Goal: Task Accomplishment & Management: Complete application form

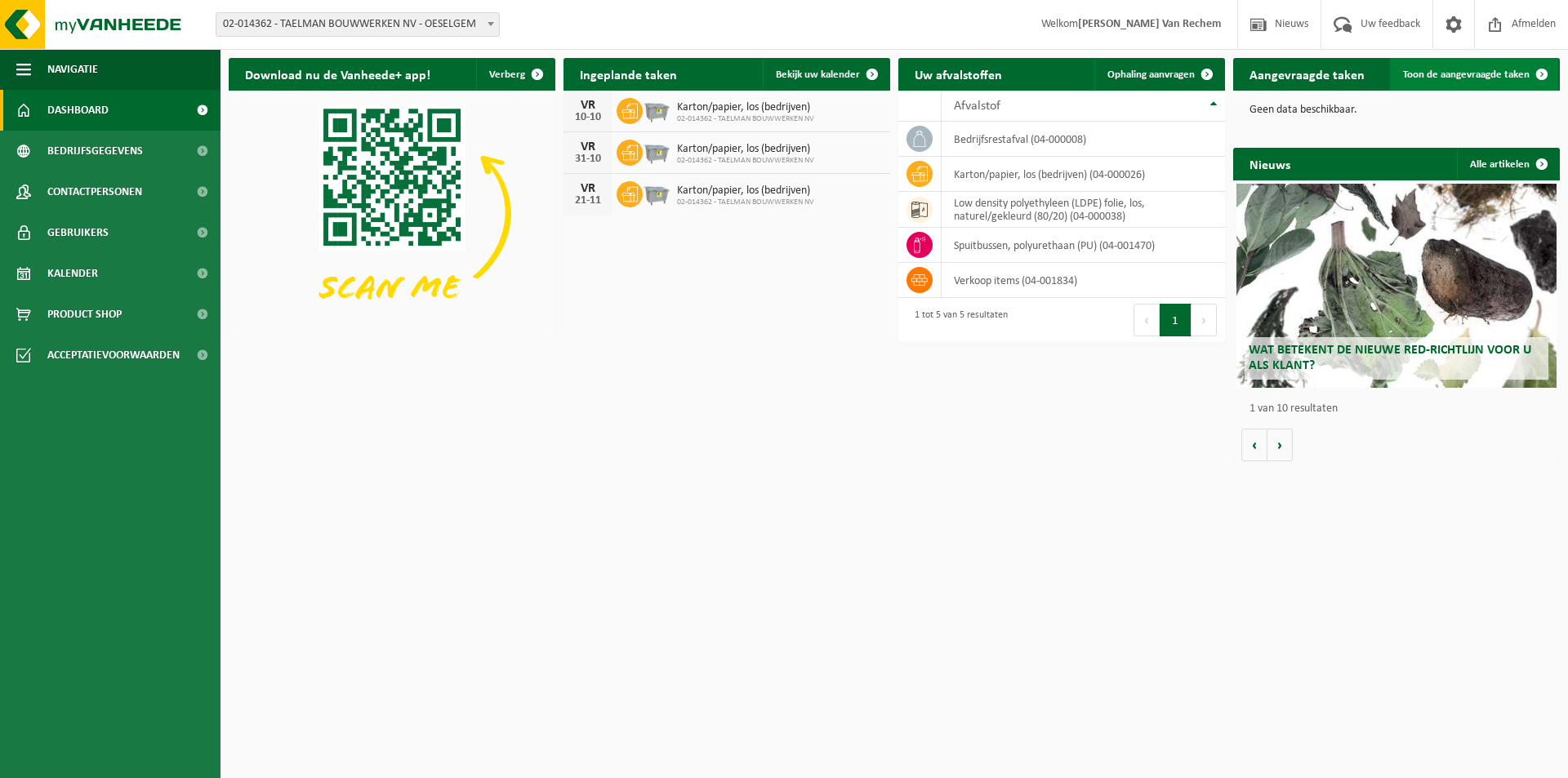
click at [1497, 78] on span "Toon de aangevraagde taken" at bounding box center [1466, 75] width 126 height 11
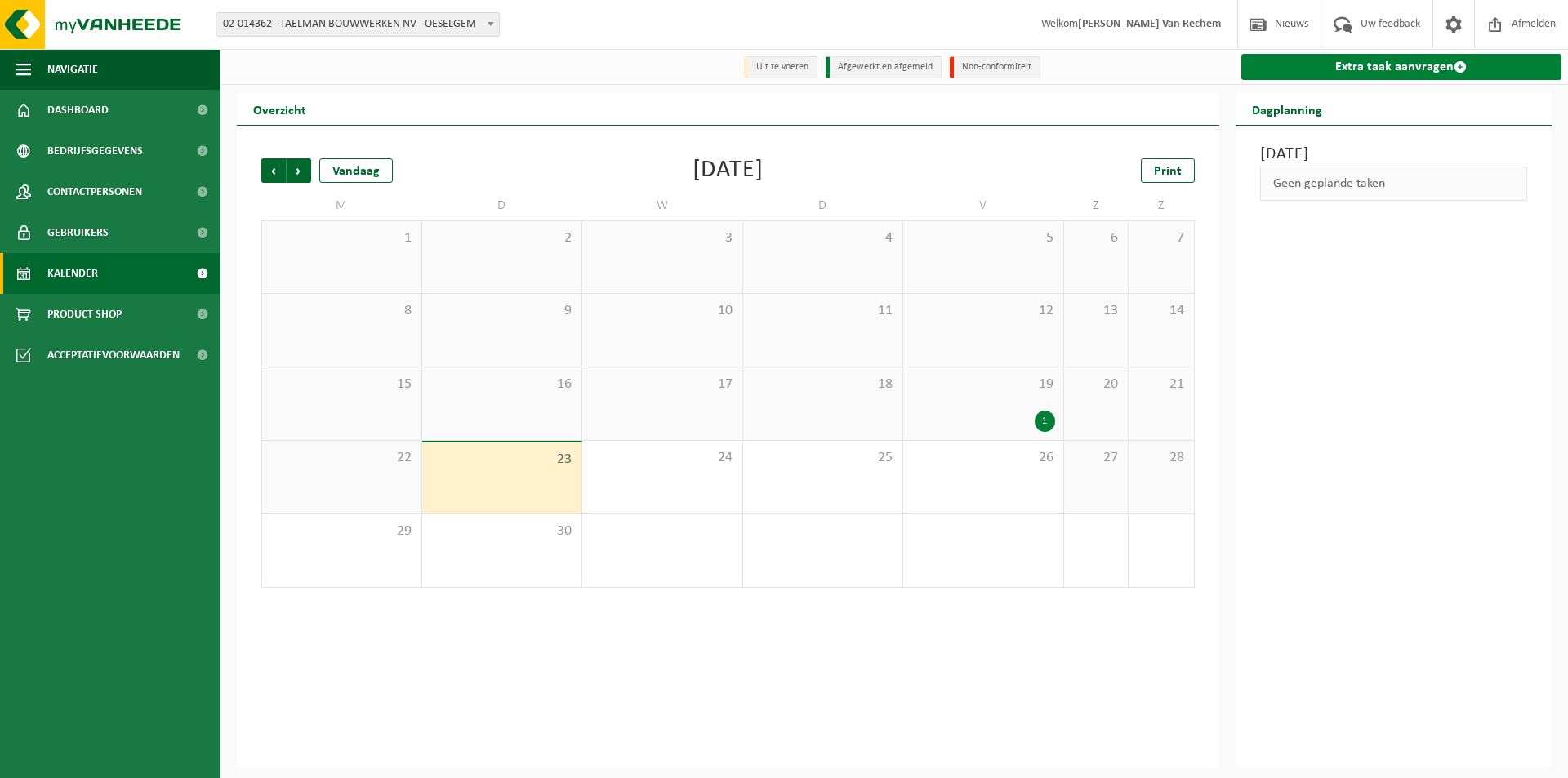
click at [1375, 69] on link "Extra taak aanvragen" at bounding box center [1402, 67] width 321 height 26
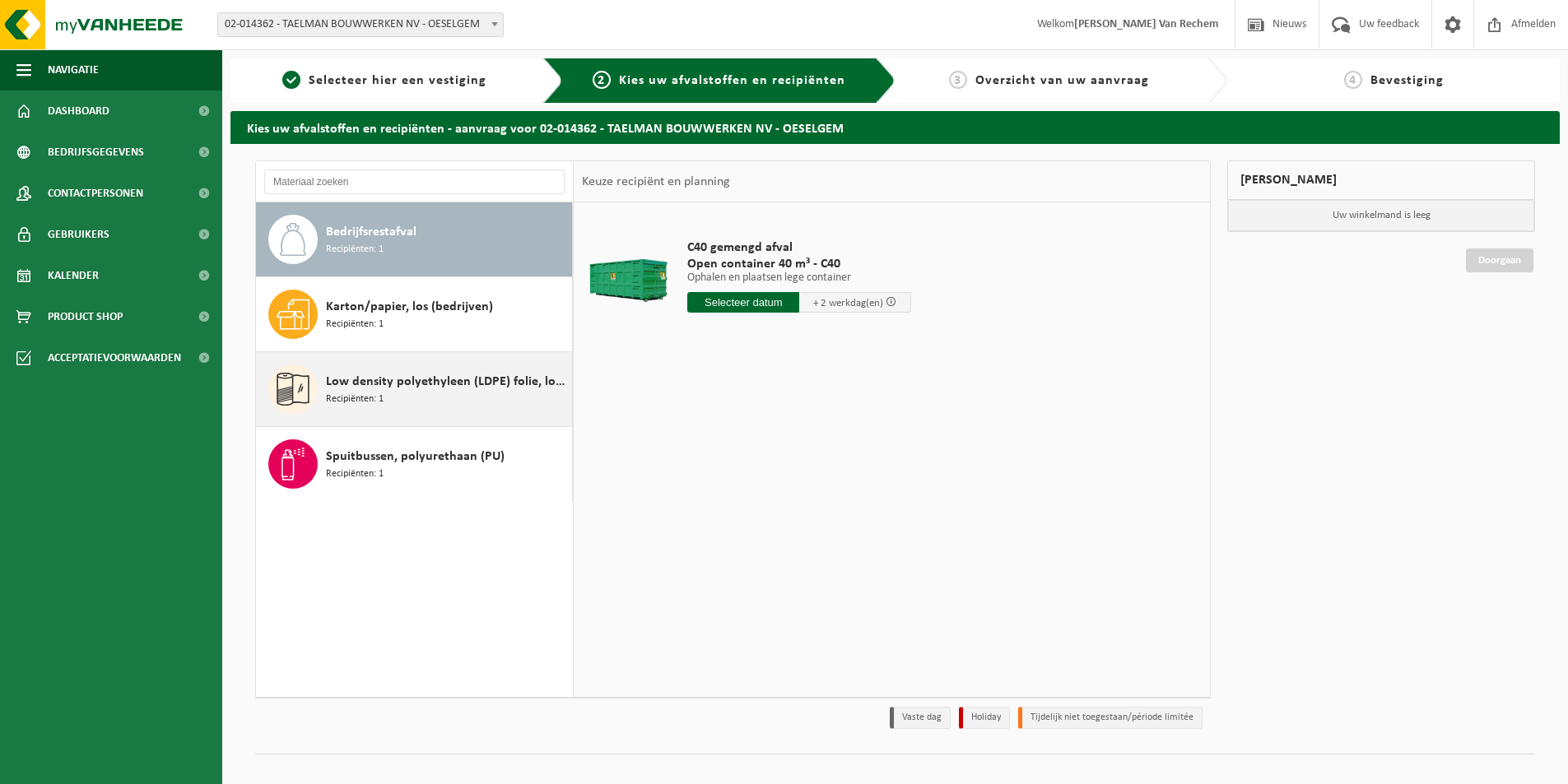
click at [370, 394] on span "Recipiënten: 1" at bounding box center [354, 400] width 57 height 15
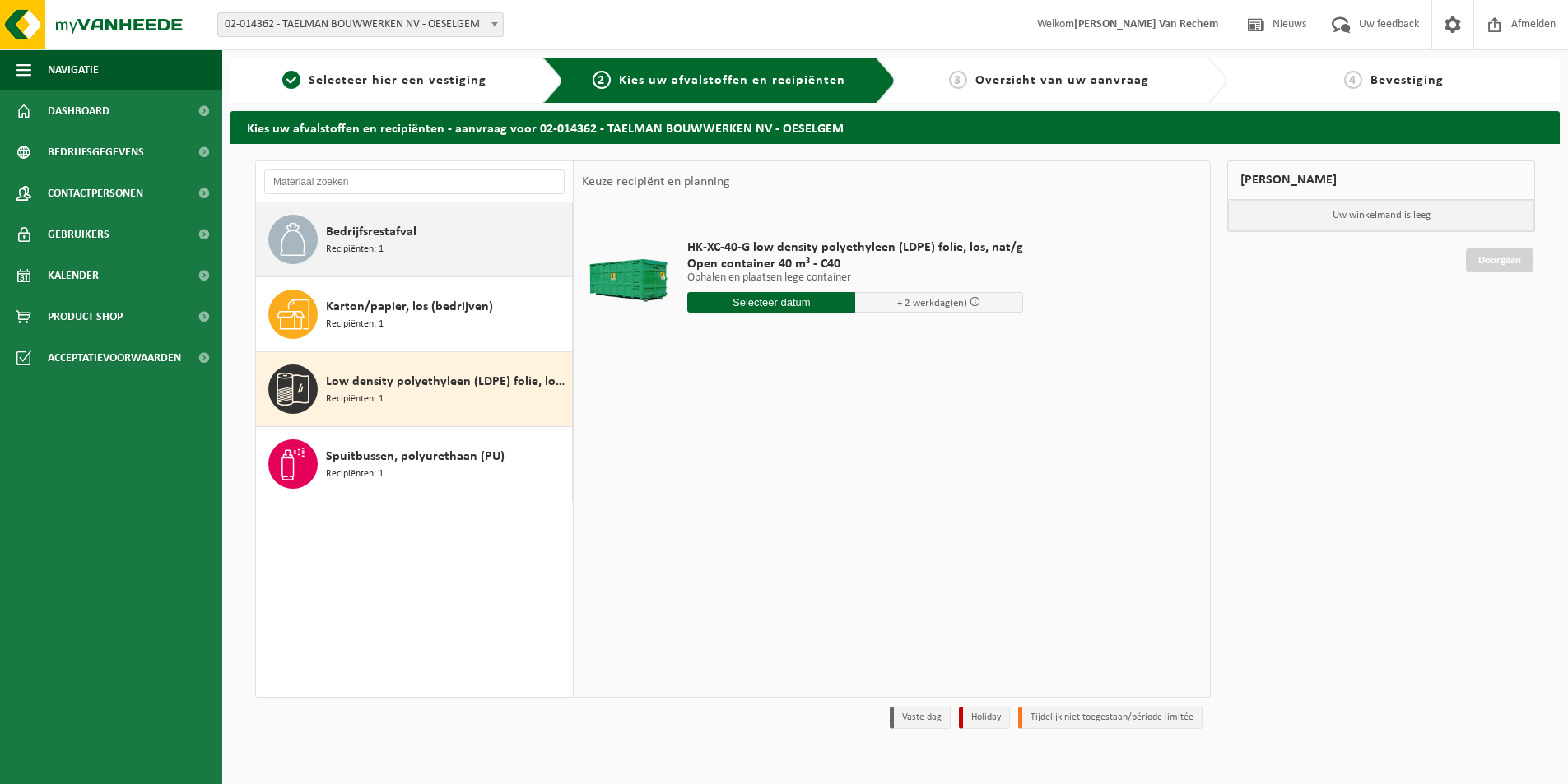
click at [355, 228] on span "Bedrijfsrestafval" at bounding box center [371, 231] width 91 height 20
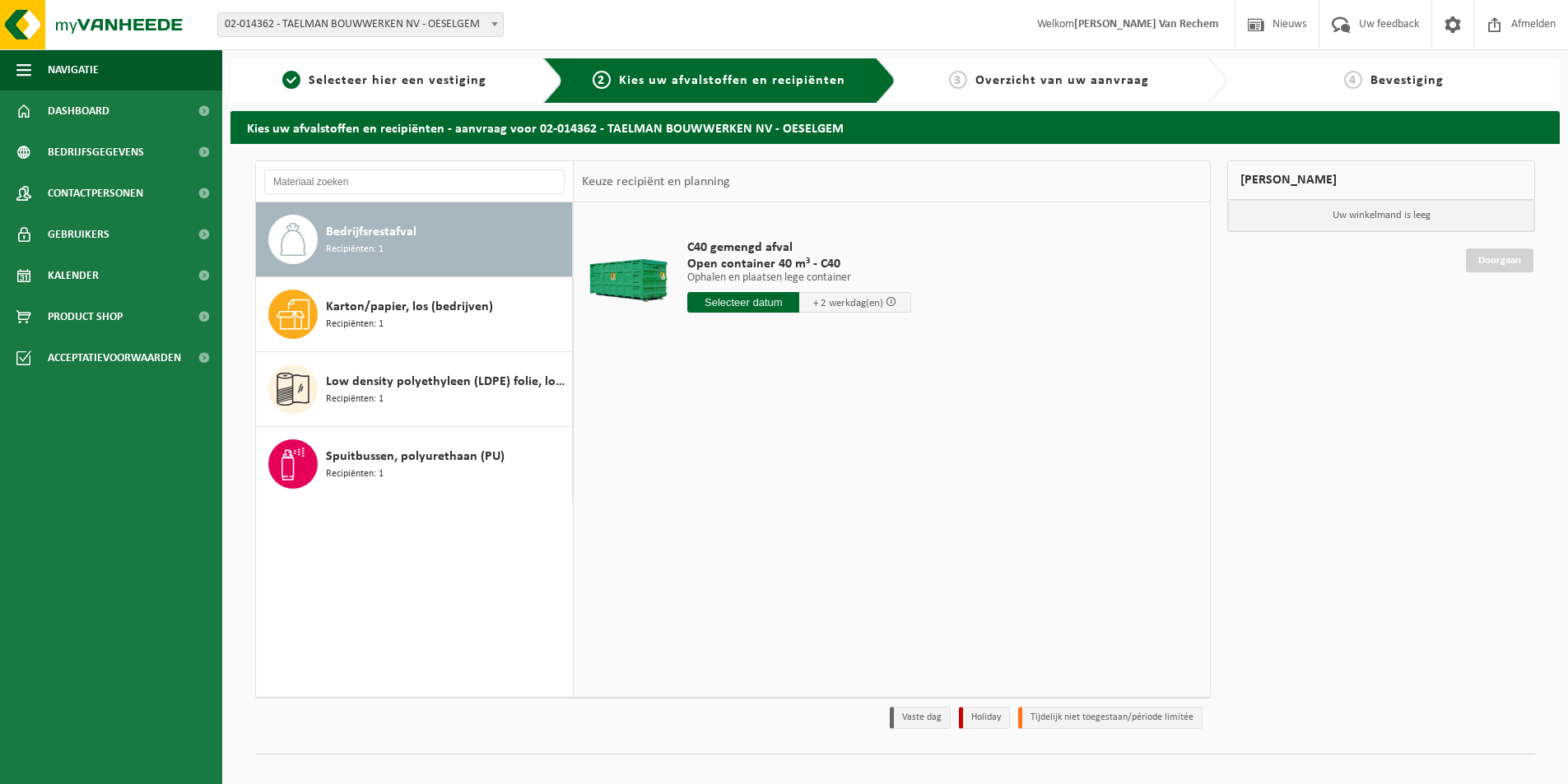
click at [764, 299] on input "text" at bounding box center [743, 302] width 112 height 20
click at [760, 477] on div "24" at bounding box center [761, 474] width 29 height 26
type input "Van 2025-09-24"
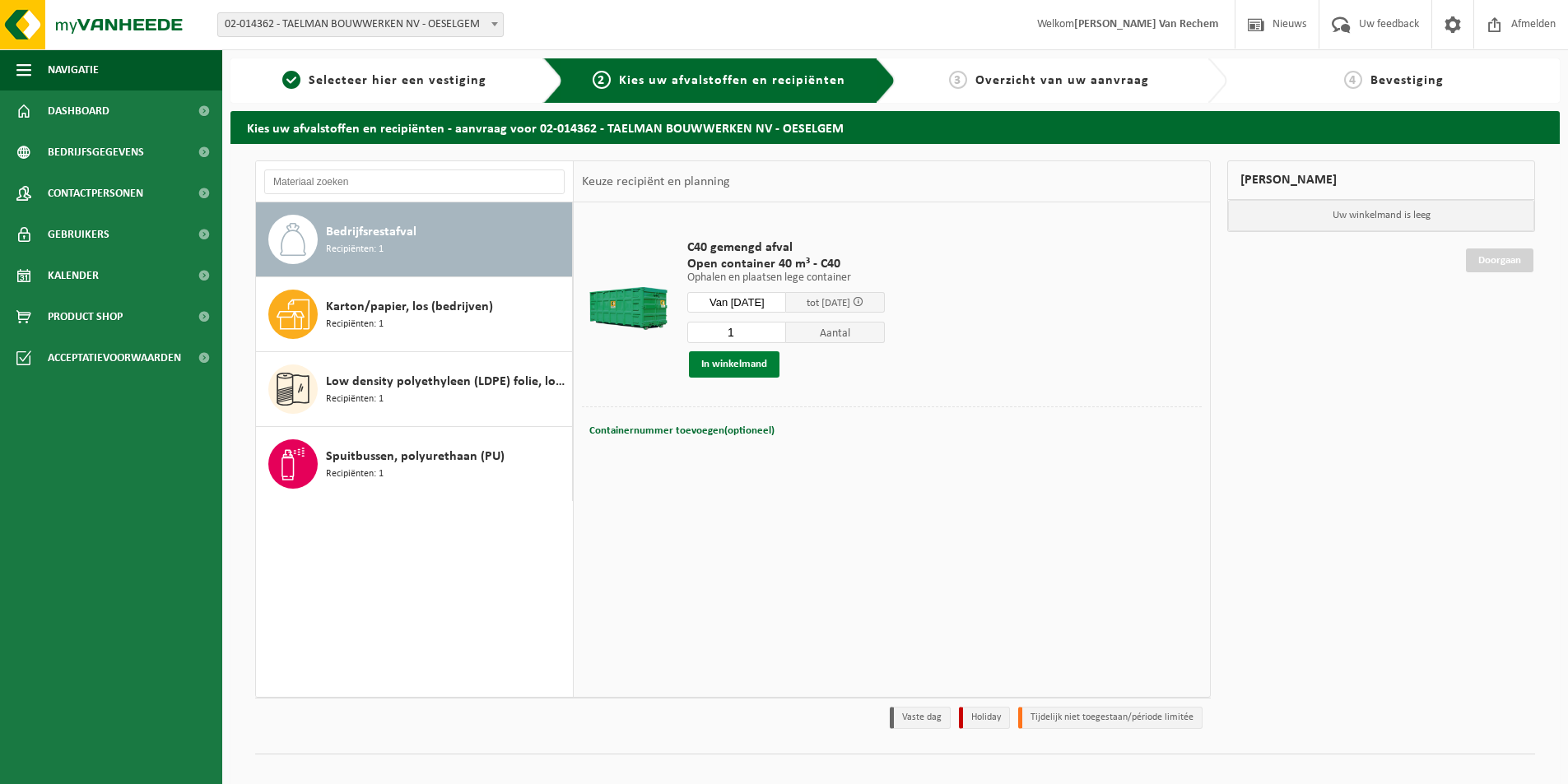
click at [743, 362] on button "In winkelmand" at bounding box center [734, 364] width 91 height 26
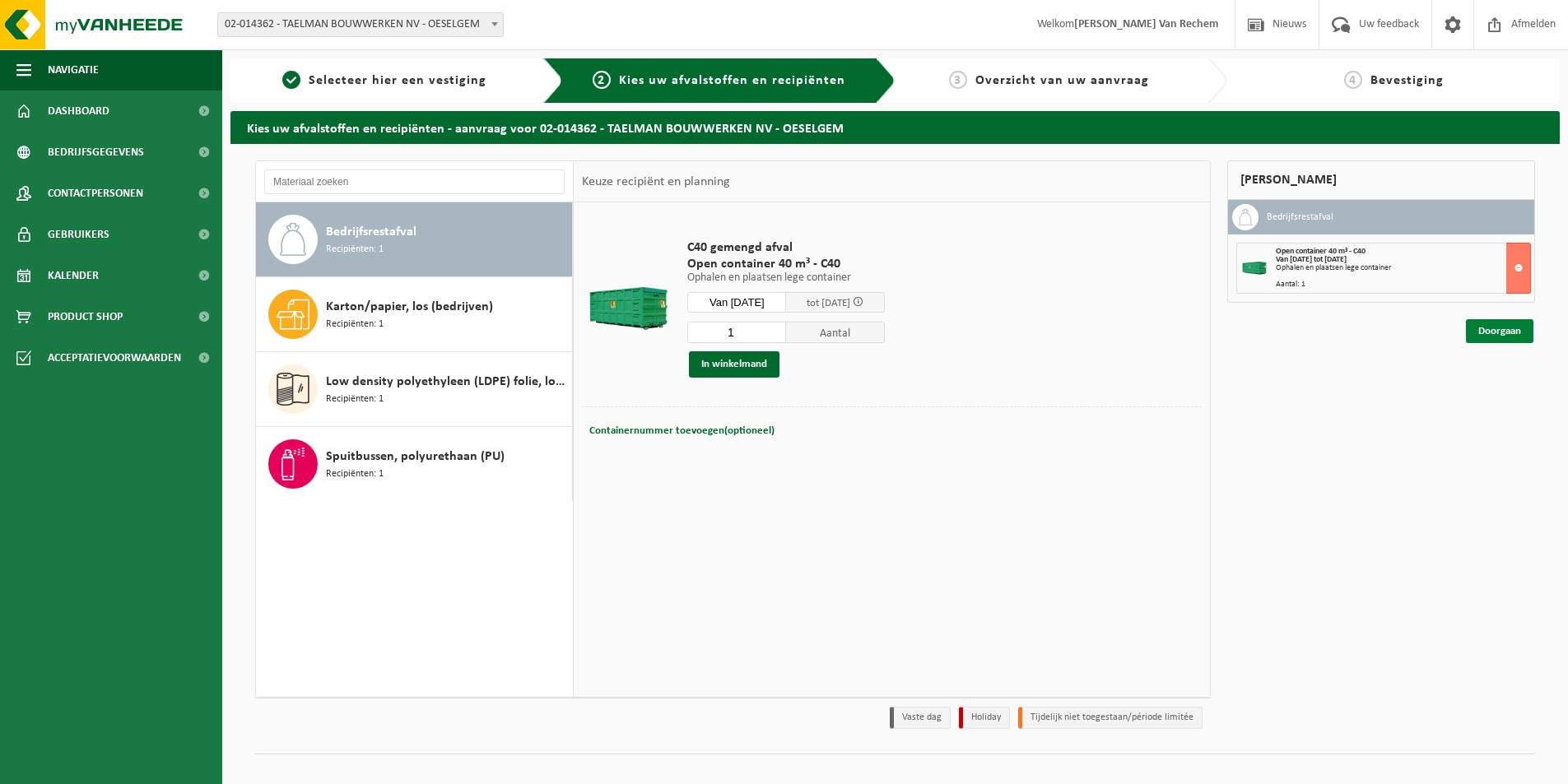
click at [1489, 331] on link "Doorgaan" at bounding box center [1500, 331] width 68 height 24
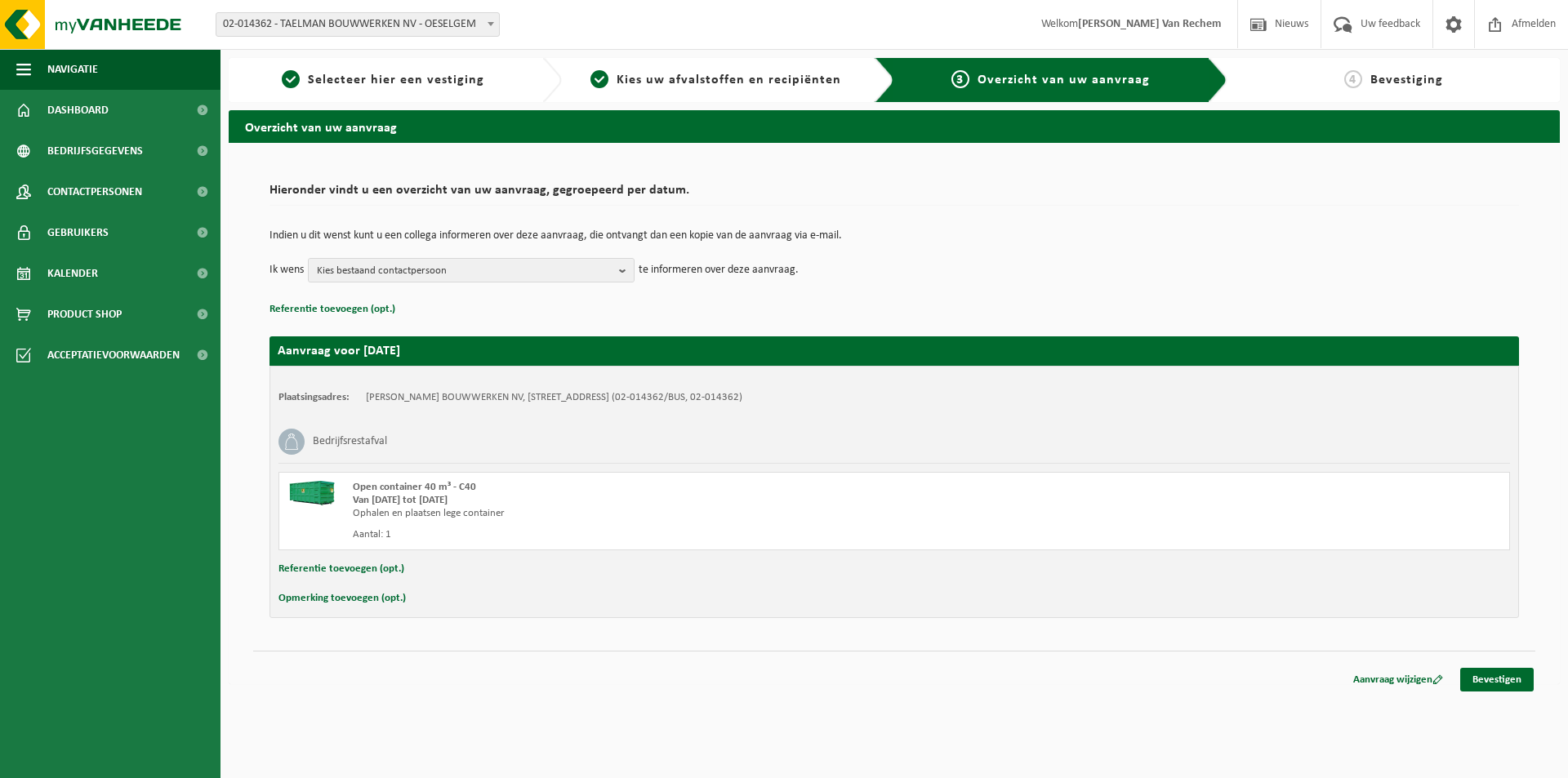
click at [341, 601] on button "Opmerking toevoegen (opt.)" at bounding box center [342, 598] width 127 height 21
click at [405, 593] on input "text" at bounding box center [926, 600] width 1136 height 25
type input "g"
type input "Graag 30min voor aankomst seintje geven op dit nummer aub: 0472/90 00 67"
click at [371, 572] on button "Referentie toevoegen (opt.)" at bounding box center [341, 569] width 126 height 21
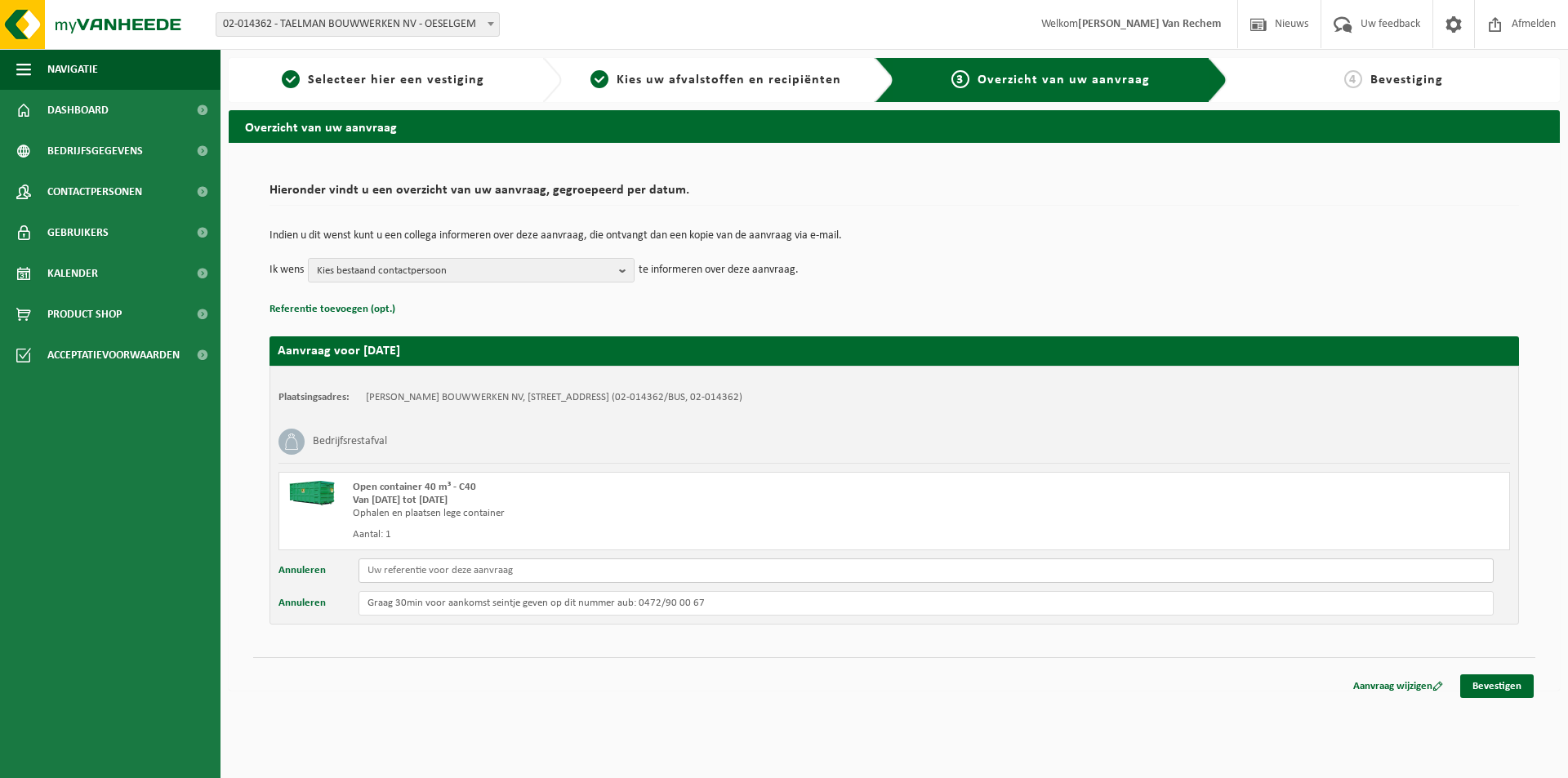
click at [388, 565] on input "text" at bounding box center [926, 570] width 1136 height 25
type input "G"
click at [300, 572] on button "Annuleren" at bounding box center [302, 570] width 47 height 25
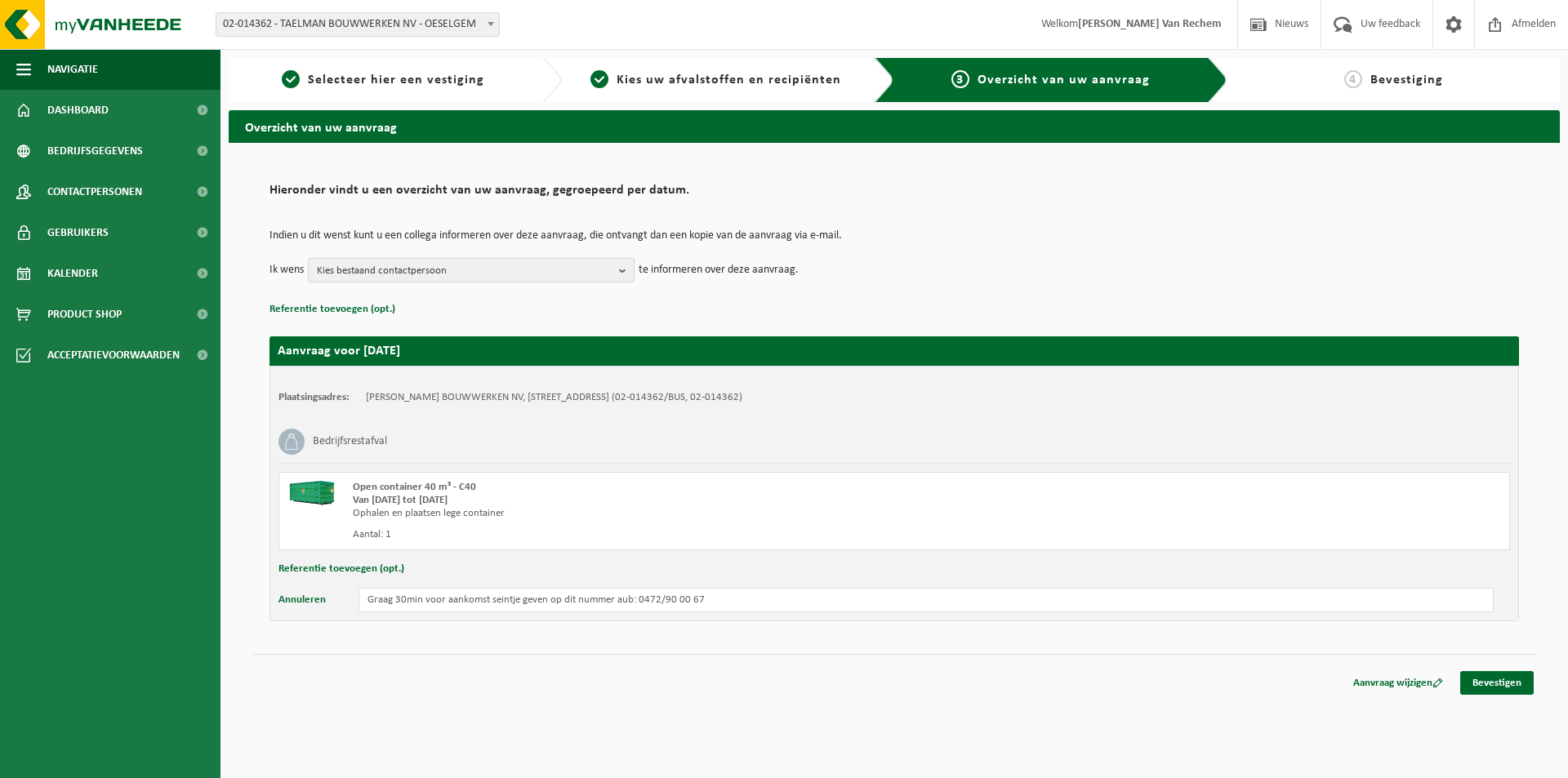
click at [522, 262] on span "Kies bestaand contactpersoon" at bounding box center [465, 270] width 296 height 25
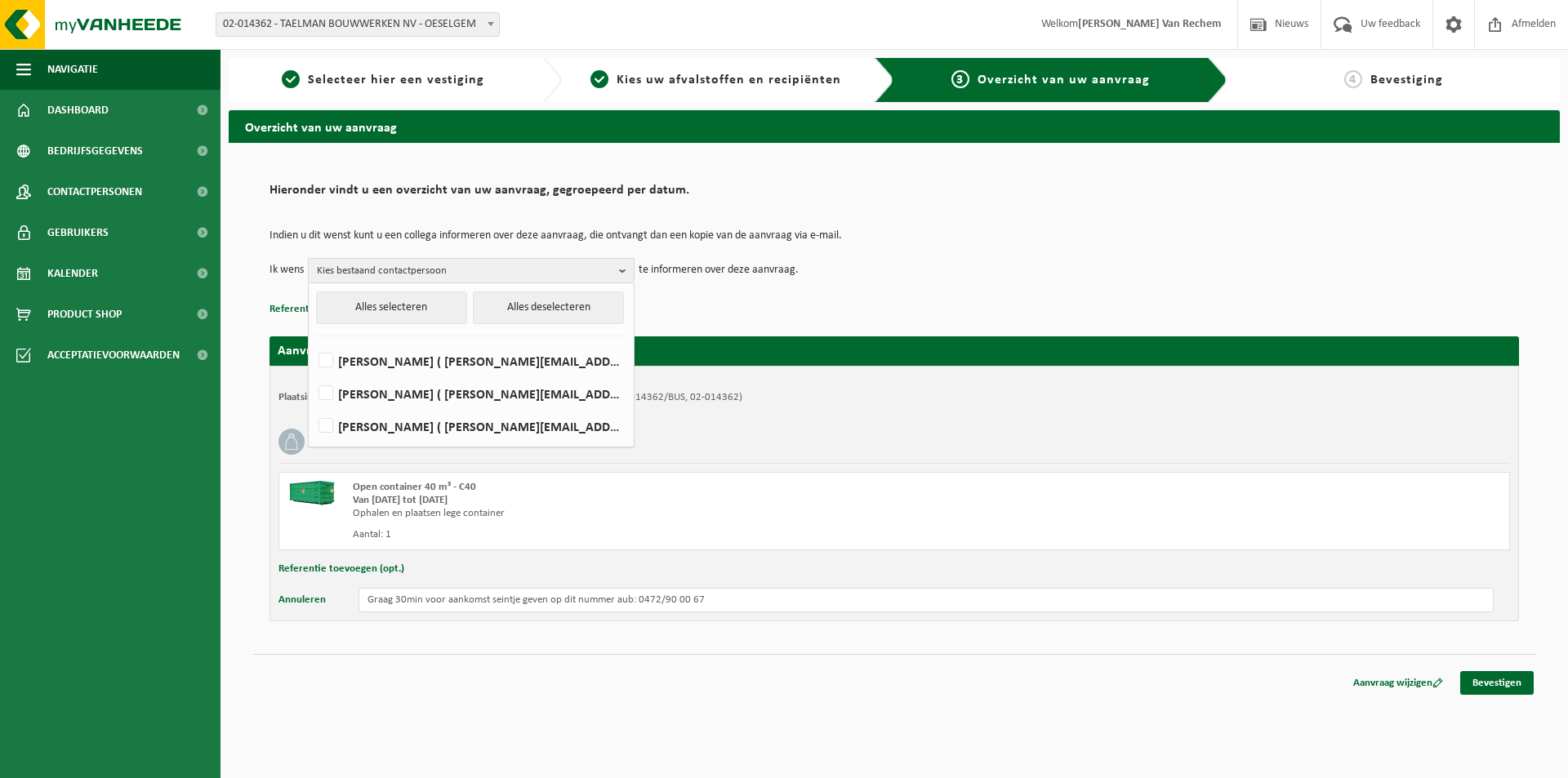
click at [840, 290] on div "Indien u dit wenst kunt u een collega informeren over deze aanvraag, die ontvan…" at bounding box center [895, 256] width 1250 height 85
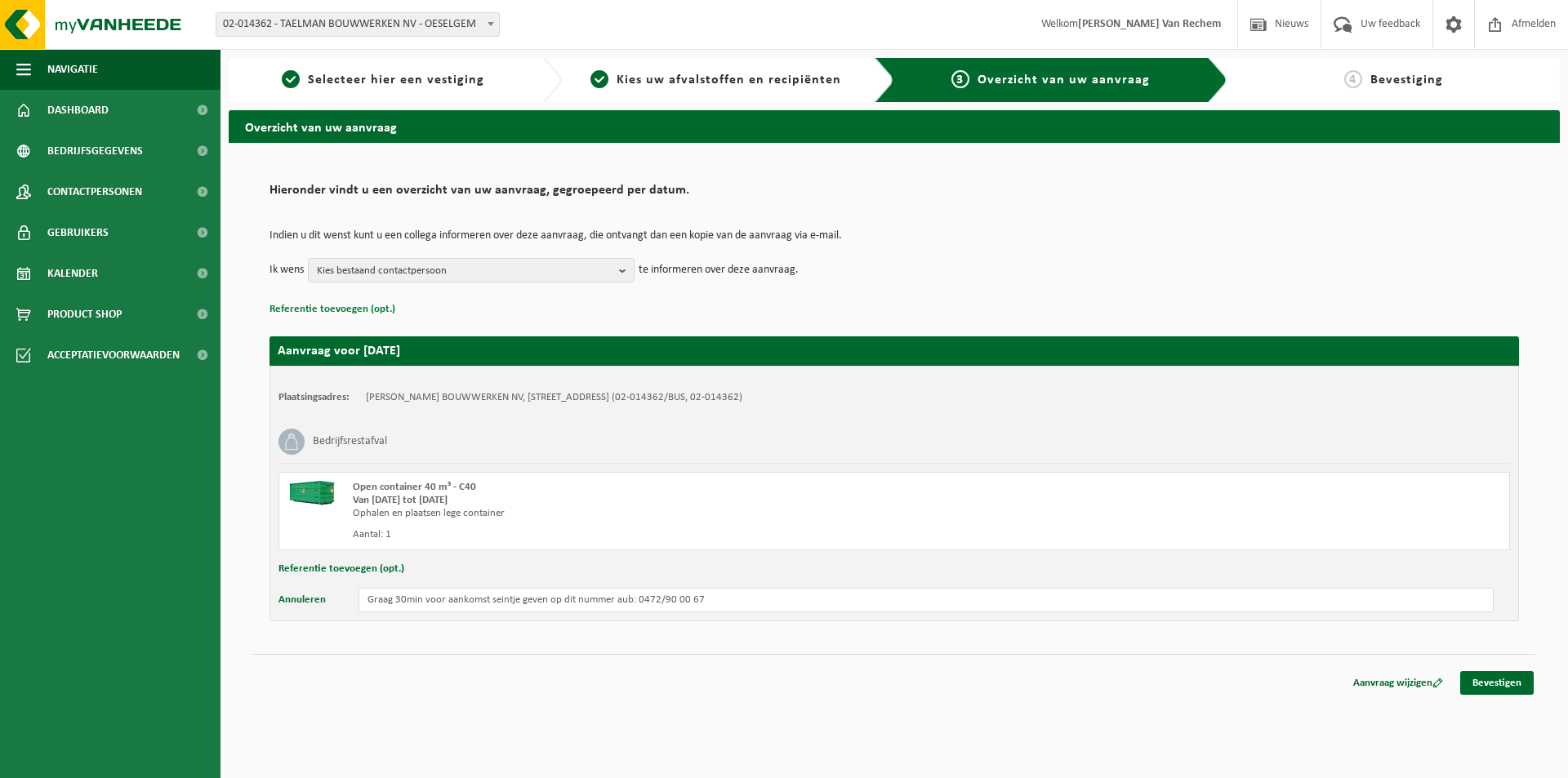
click at [349, 311] on button "Referentie toevoegen (opt.)" at bounding box center [332, 309] width 126 height 21
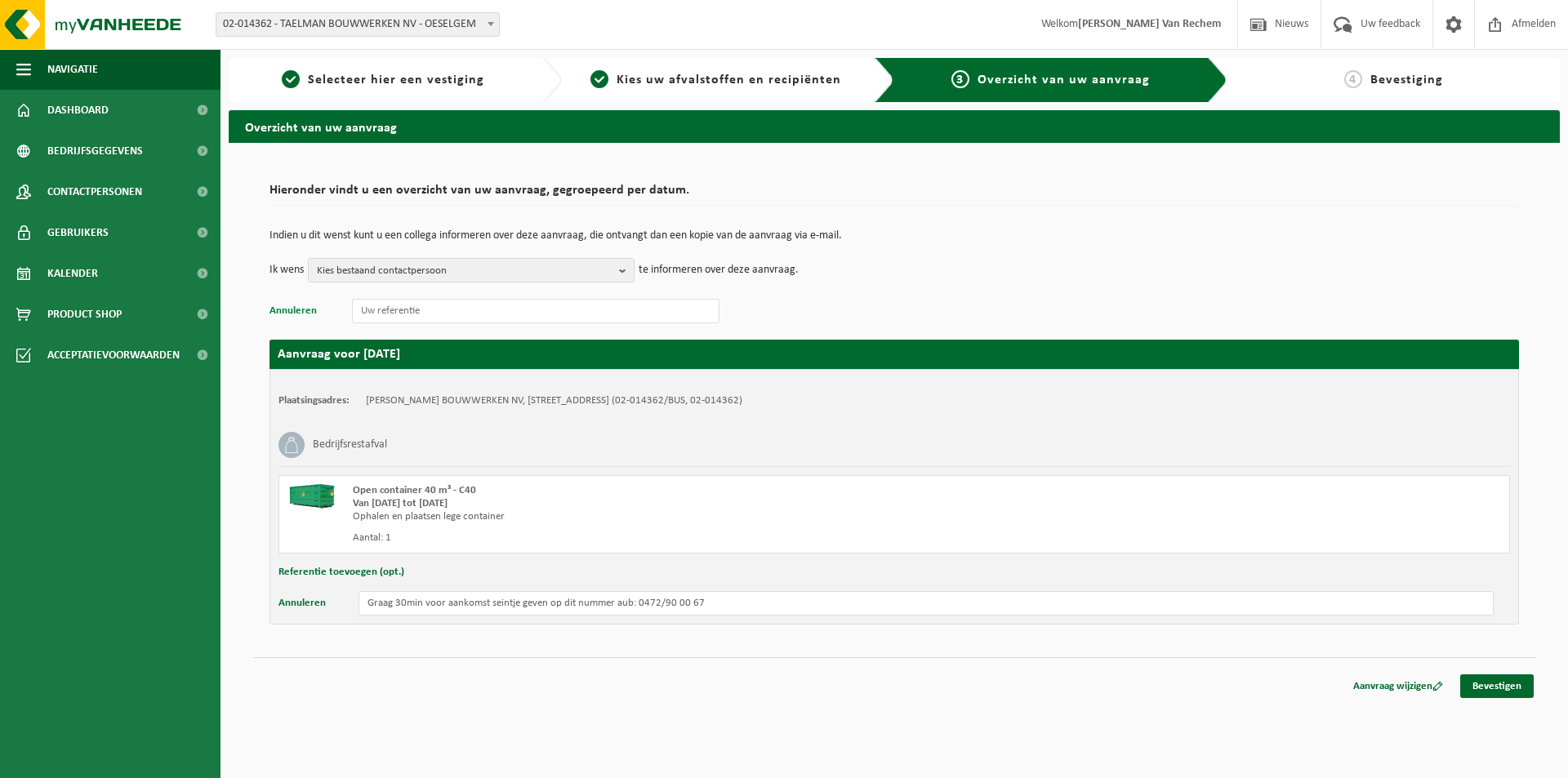
click at [287, 312] on button "Annuleren" at bounding box center [293, 310] width 47 height 21
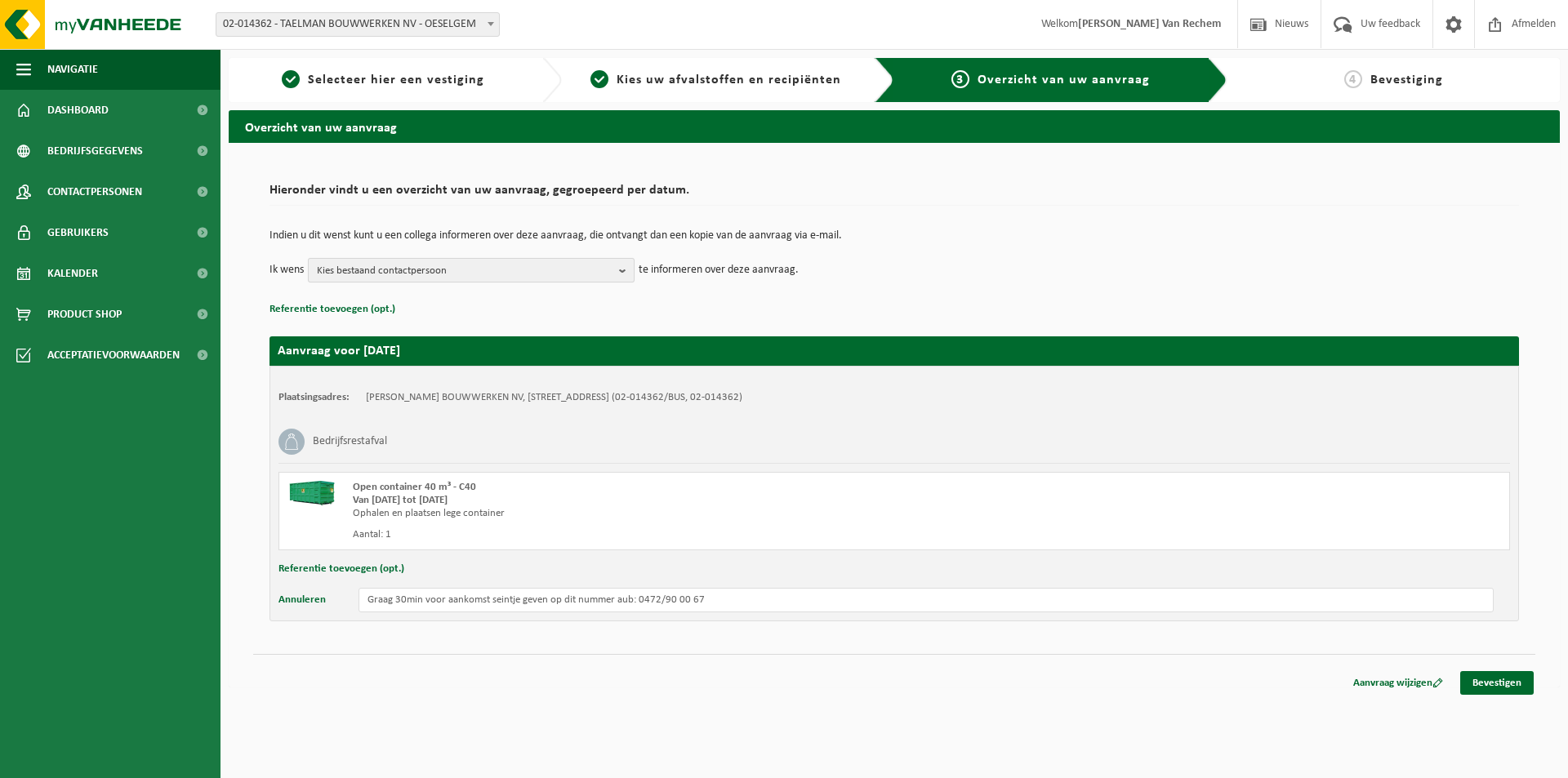
click at [586, 275] on span "Kies bestaand contactpersoon" at bounding box center [465, 270] width 296 height 25
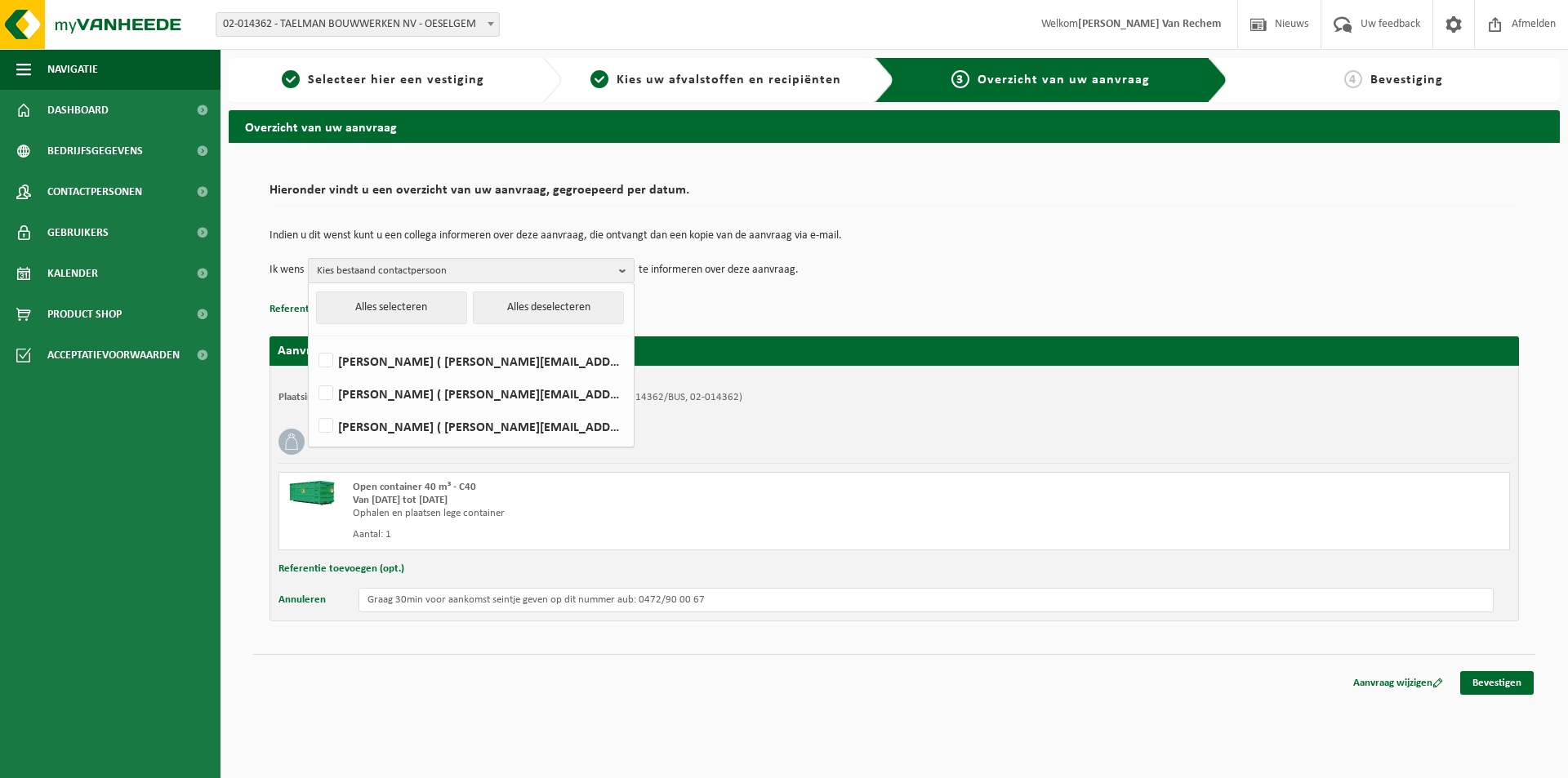
click at [906, 275] on td "Ik wens Kies bestaand contactpersoon Alles selecteren Alles deselecteren Diego …" at bounding box center [895, 270] width 1250 height 25
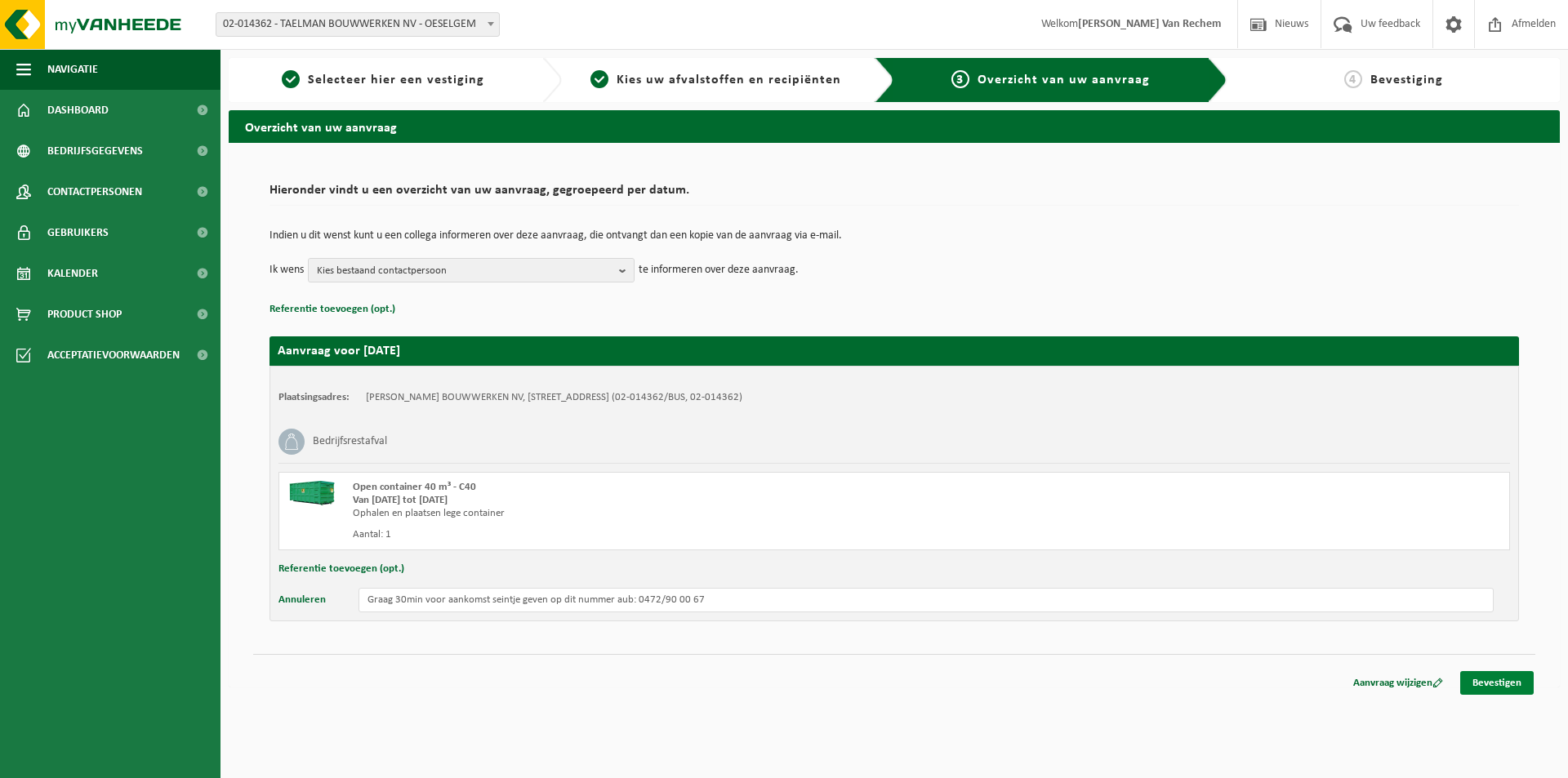
click at [1487, 681] on link "Bevestigen" at bounding box center [1497, 683] width 74 height 24
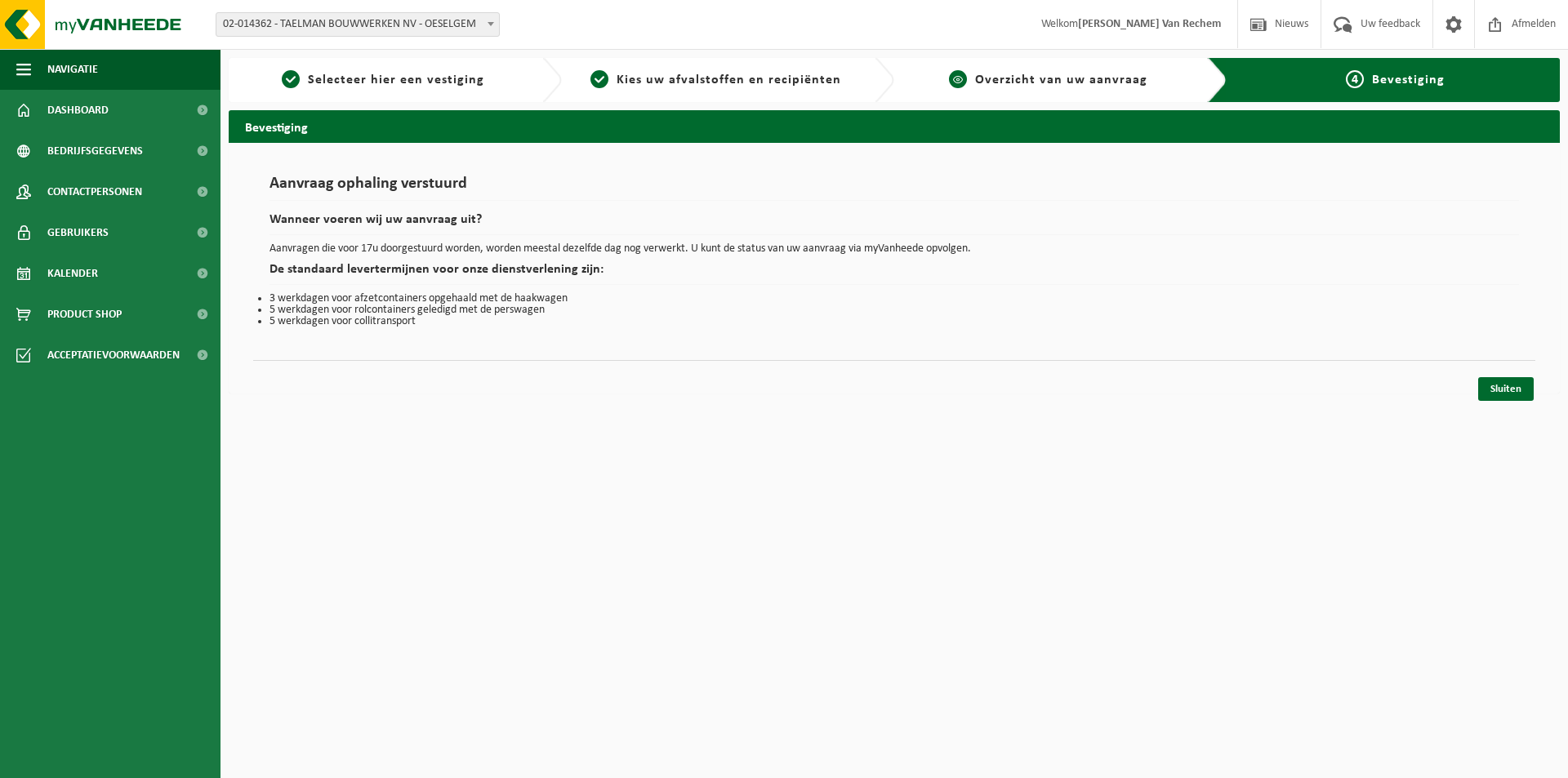
click at [1081, 84] on span "Overzicht van uw aanvraag" at bounding box center [1061, 80] width 172 height 13
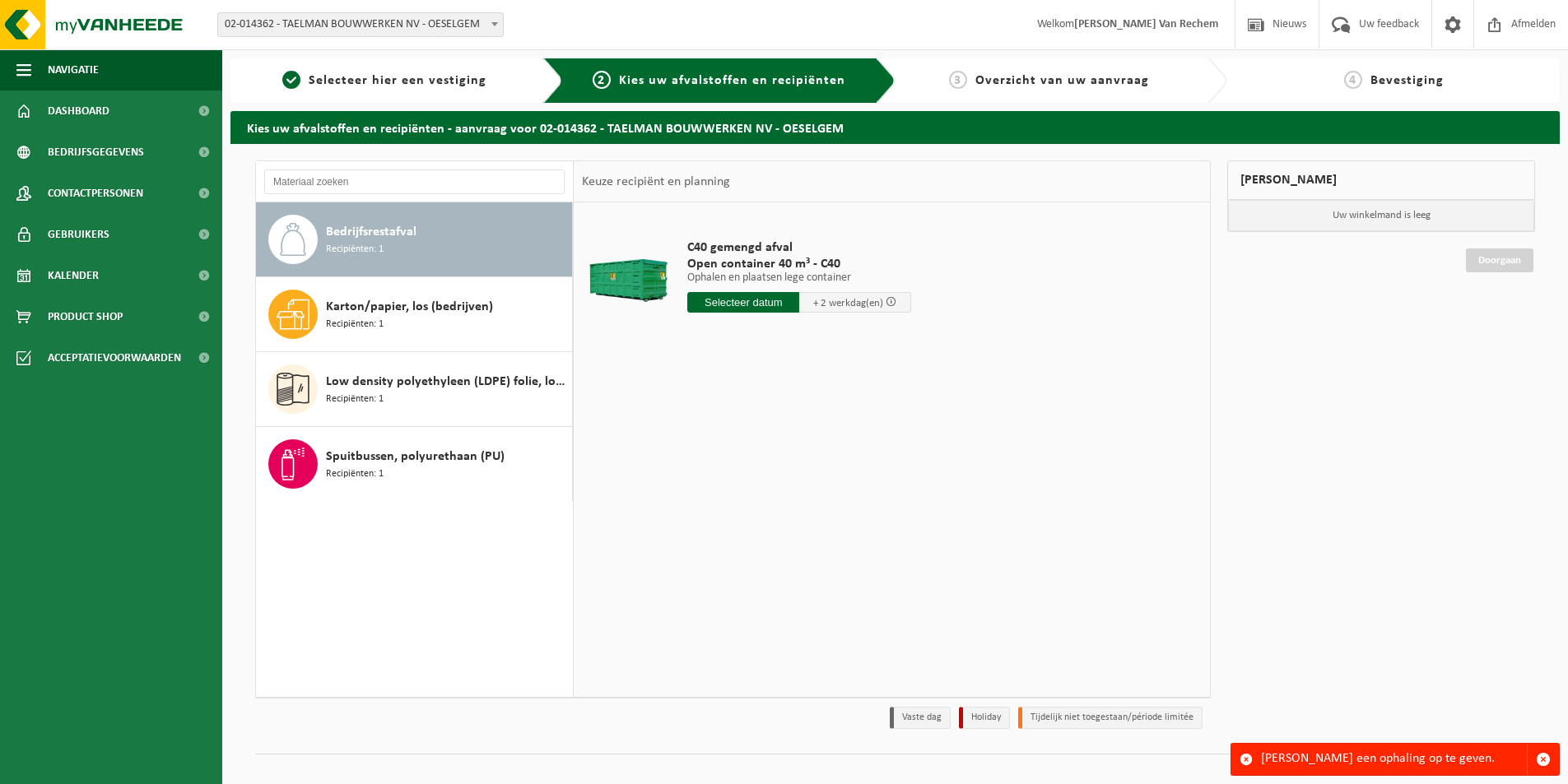
click at [1377, 84] on span "Bevestiging" at bounding box center [1407, 80] width 73 height 13
click at [1548, 752] on span "button" at bounding box center [1542, 758] width 15 height 15
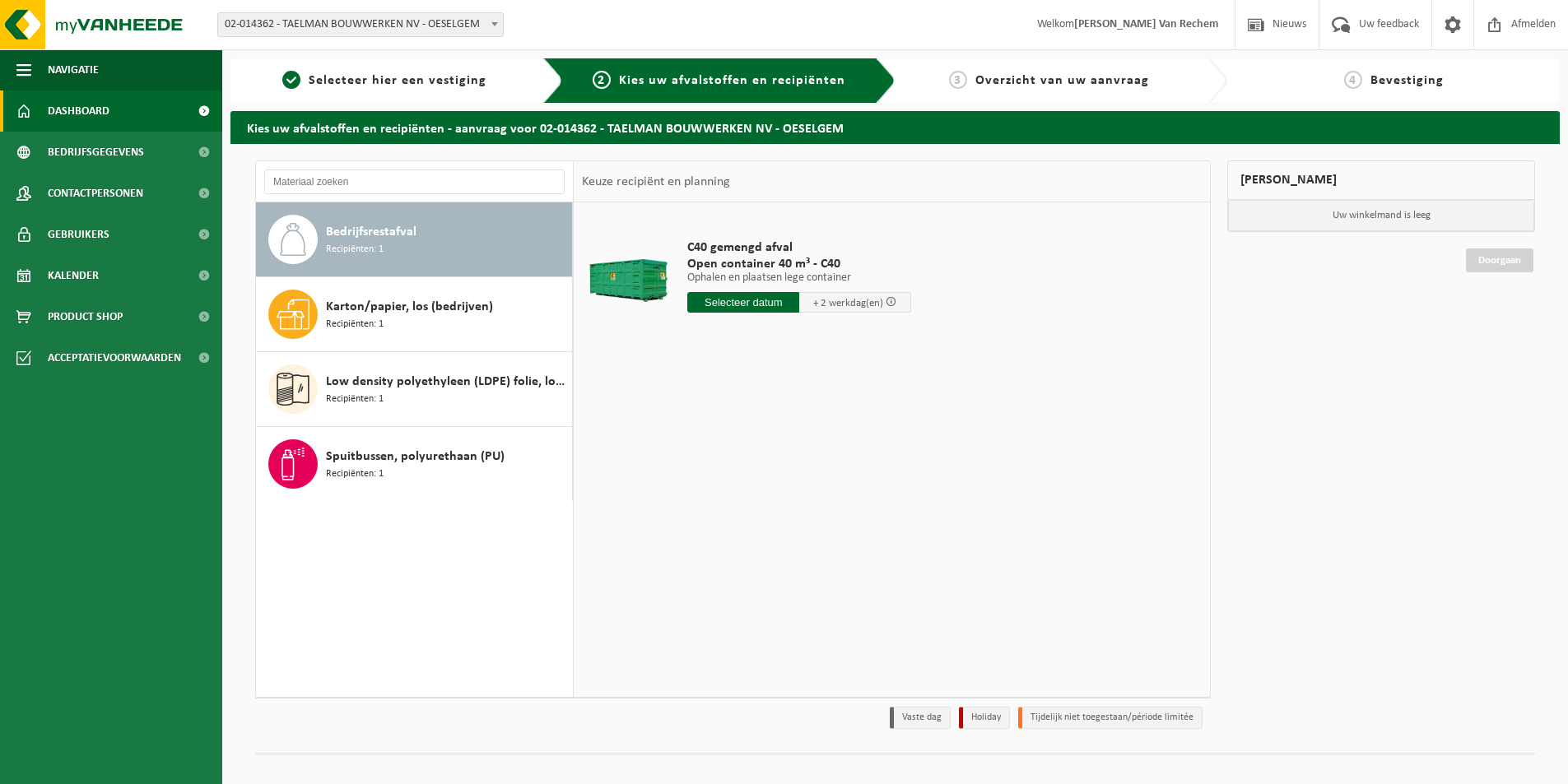
click at [78, 110] on span "Dashboard" at bounding box center [79, 111] width 62 height 41
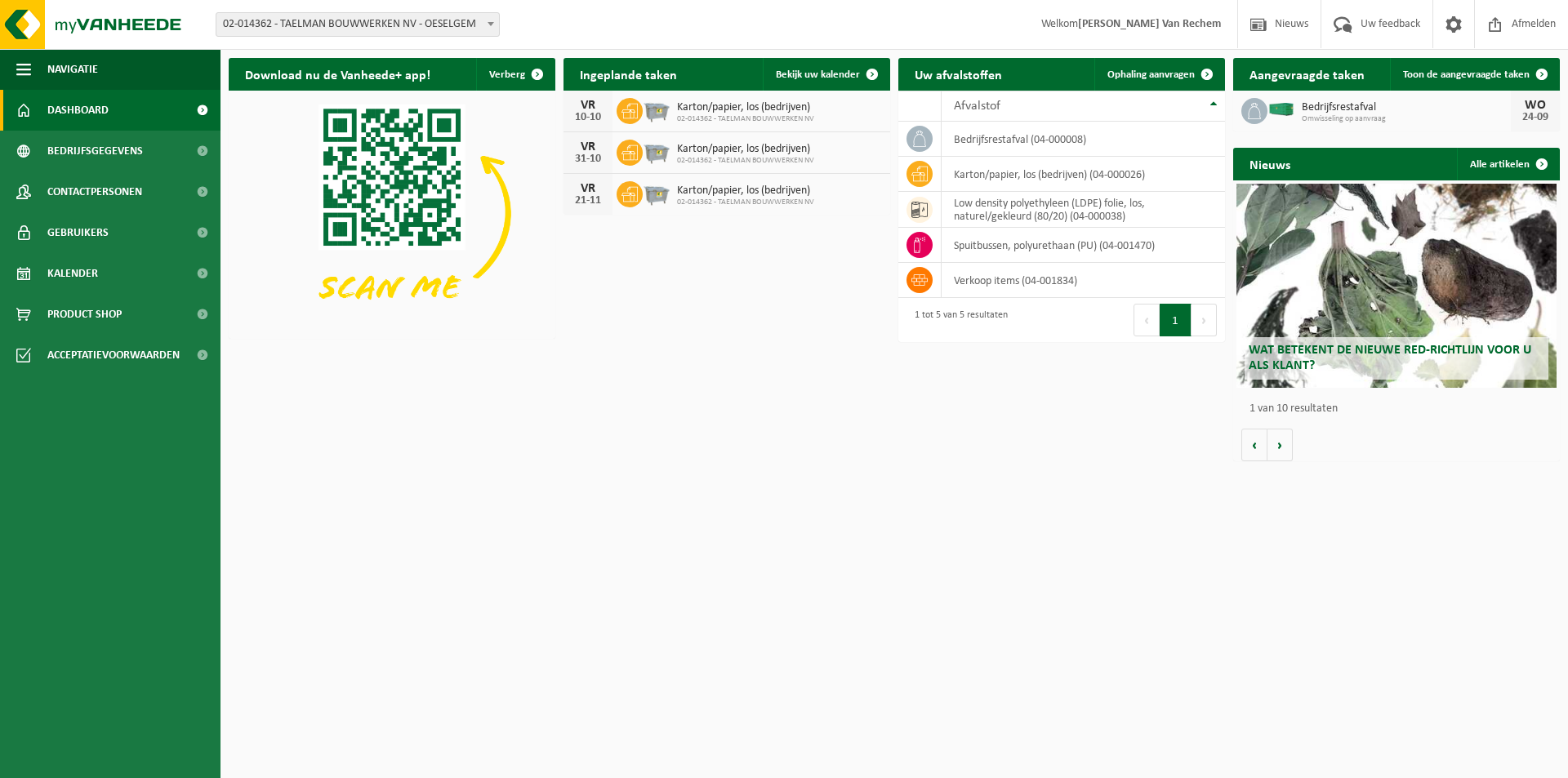
click at [1320, 111] on span "Bedrijfsrestafval" at bounding box center [1406, 107] width 209 height 13
click at [1314, 76] on h2 "Aangevraagde taken" at bounding box center [1308, 74] width 148 height 32
click at [1475, 68] on link "Toon de aangevraagde taken" at bounding box center [1474, 74] width 168 height 33
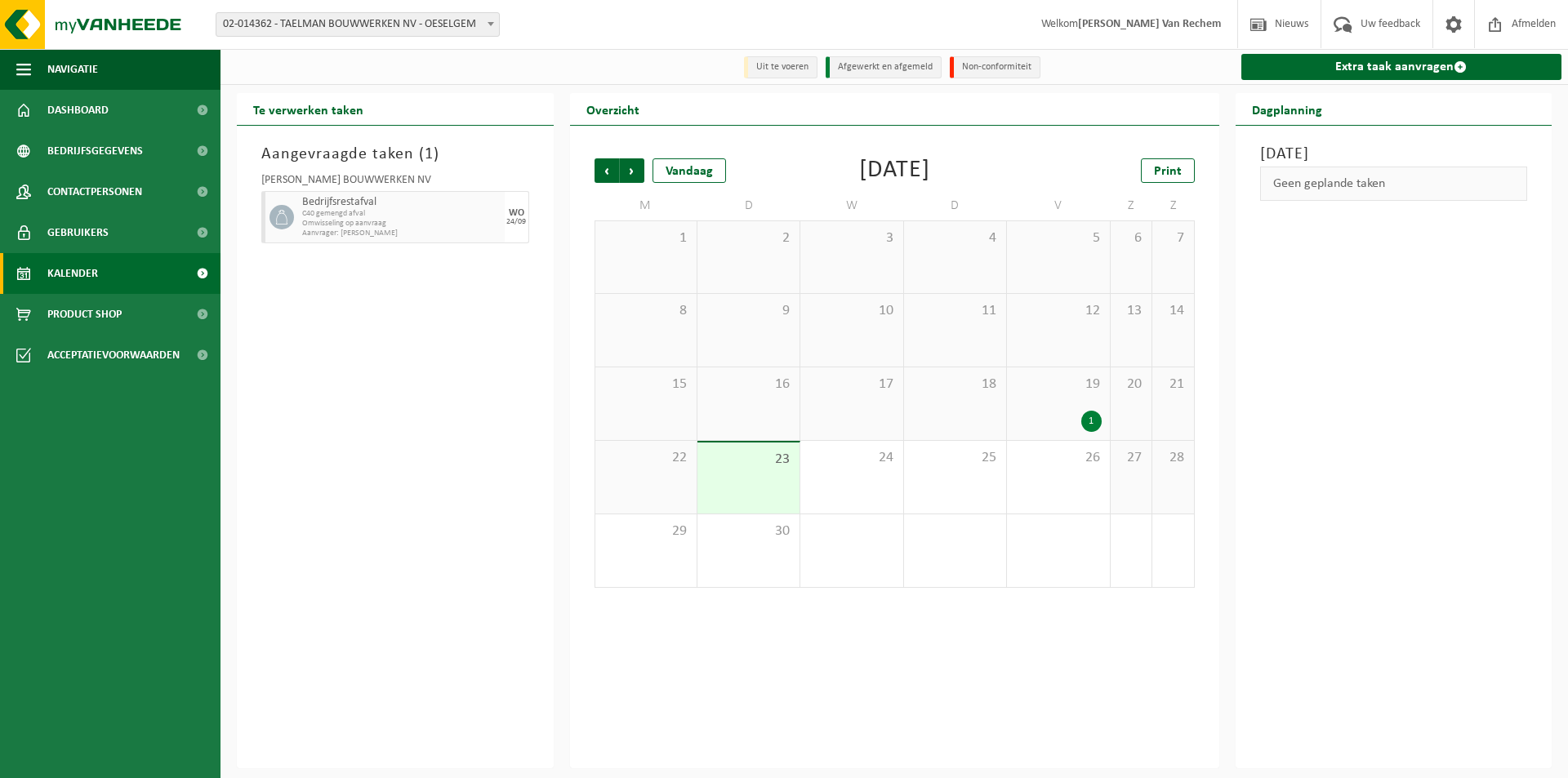
click at [363, 228] on span "Omwisseling op aanvraag" at bounding box center [401, 224] width 198 height 10
click at [411, 223] on span "Omwisseling op aanvraag" at bounding box center [401, 224] width 198 height 10
click at [373, 170] on div "TAELMAN BOUWWERKEN NV Bedrijfsrestafval C40 gemengd afval Omwisseling op aanvra…" at bounding box center [395, 206] width 284 height 79
click at [1089, 420] on div "1" at bounding box center [1091, 421] width 20 height 21
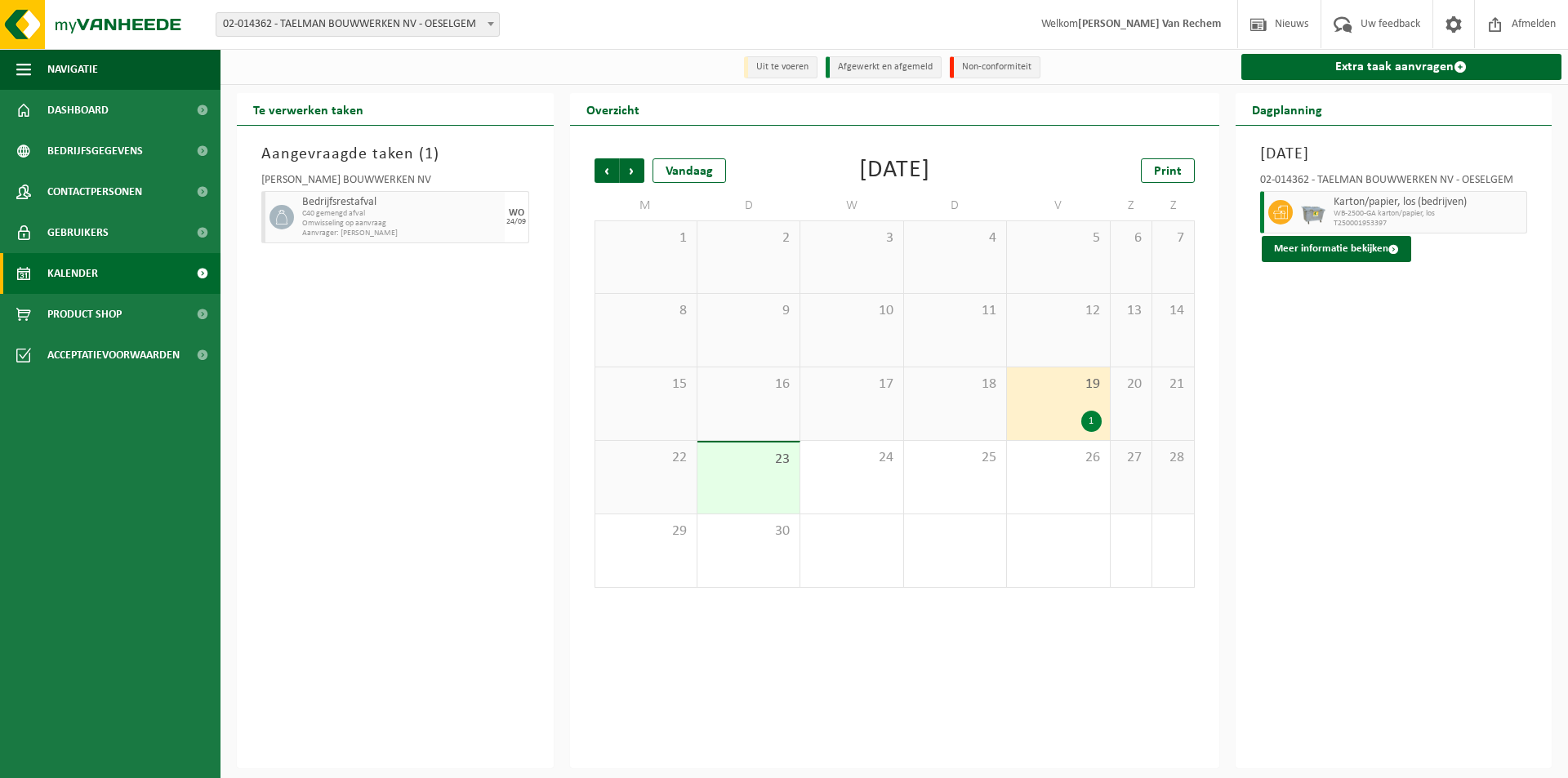
click at [340, 216] on span "C40 gemengd afval" at bounding box center [401, 214] width 198 height 10
click at [288, 223] on icon at bounding box center [282, 217] width 14 height 14
click at [410, 240] on div "Bedrijfsrestafval C40 gemengd afval Omwisseling op aanvraag Aanvrager: Brecht V…" at bounding box center [402, 217] width 207 height 53
drag, startPoint x: 413, startPoint y: 225, endPoint x: 315, endPoint y: 454, distance: 249.1
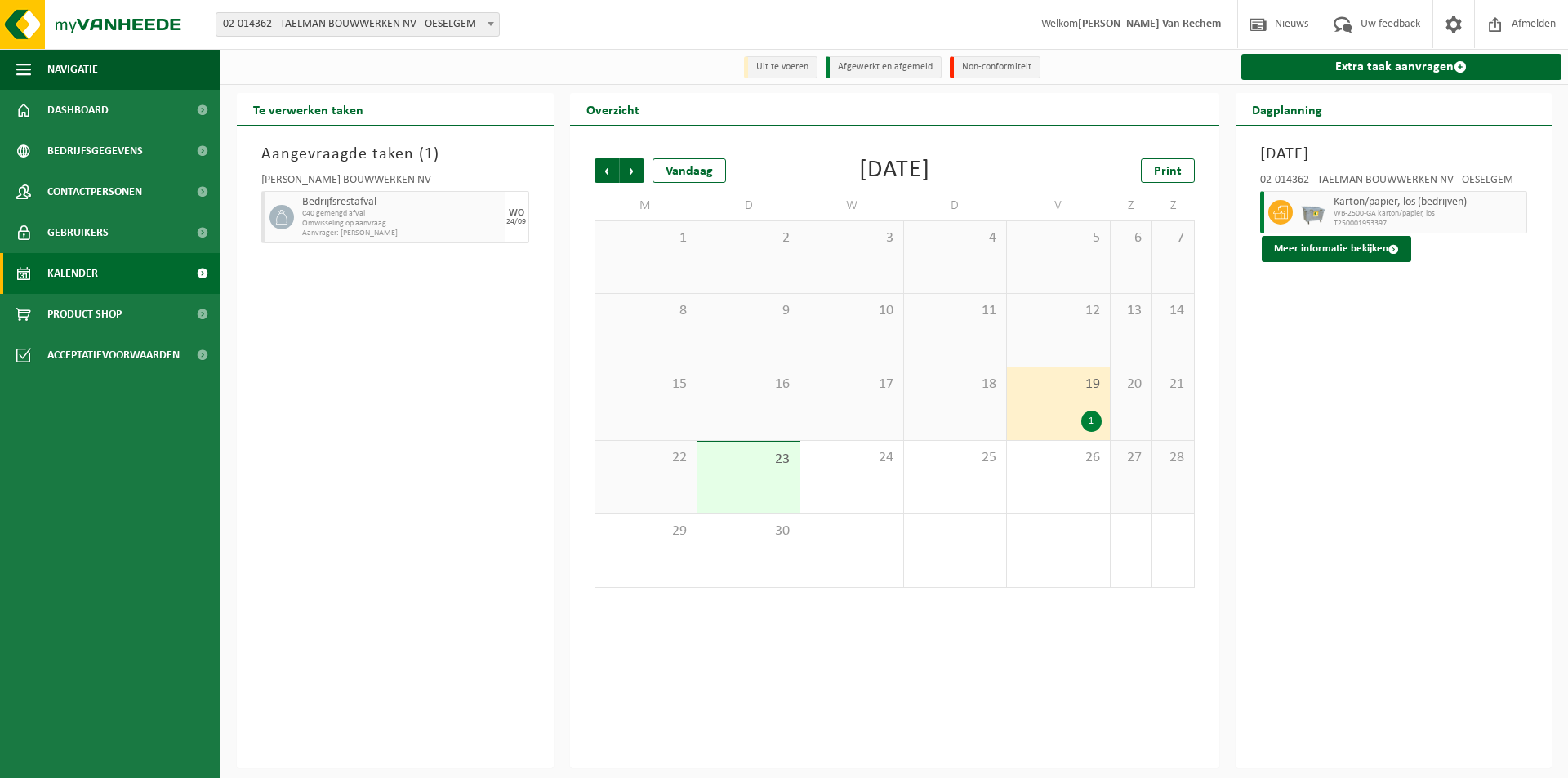
click at [315, 454] on div "Aangevraagde taken ( 1 ) TAELMAN BOUWWERKEN NV Bedrijfsrestafval C40 gemengd af…" at bounding box center [395, 447] width 317 height 642
click at [399, 223] on span "Omwisseling op aanvraag" at bounding box center [401, 224] width 198 height 10
click at [761, 492] on div "23" at bounding box center [749, 478] width 102 height 71
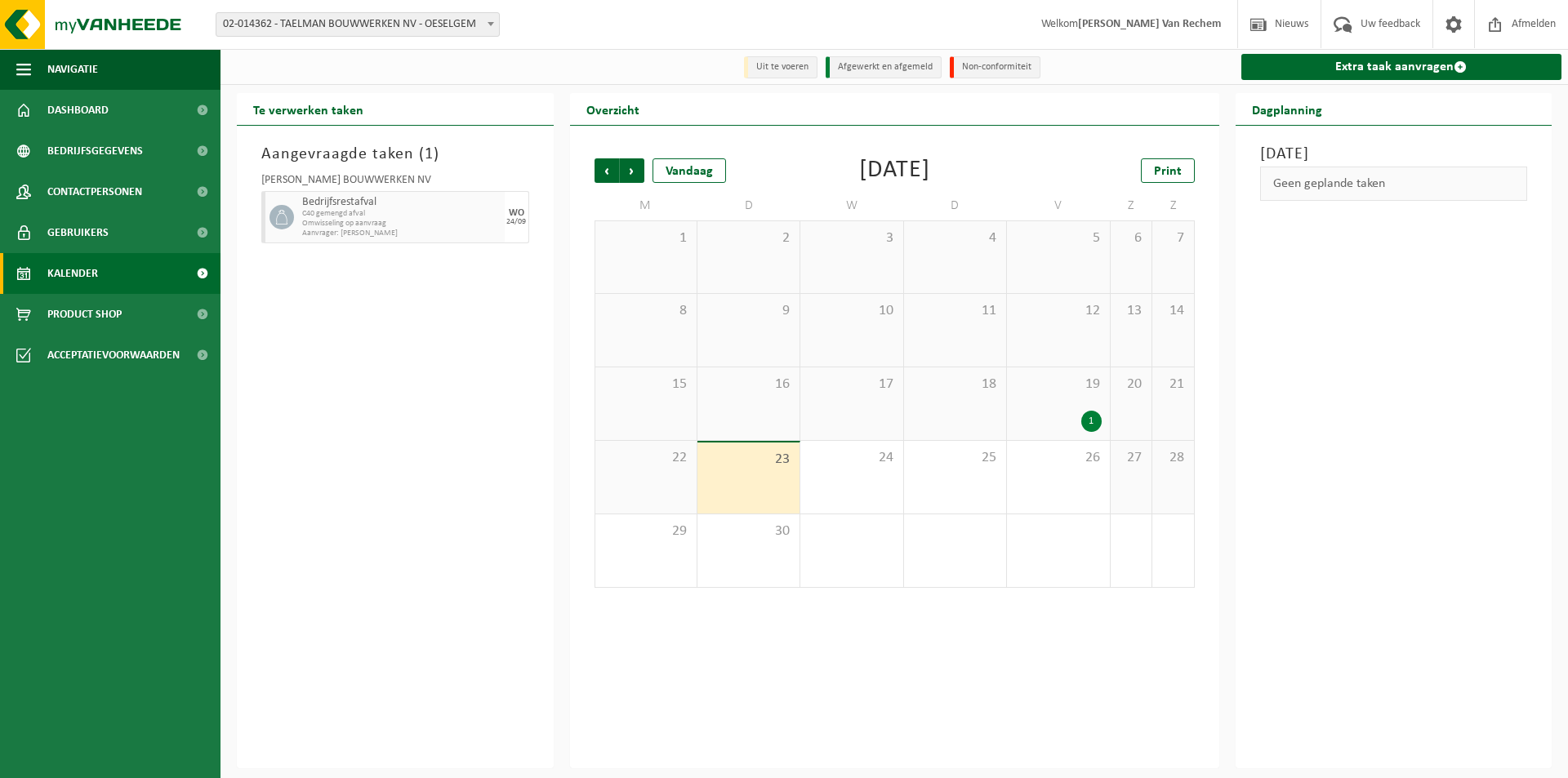
click at [880, 541] on span "1" at bounding box center [851, 531] width 86 height 18
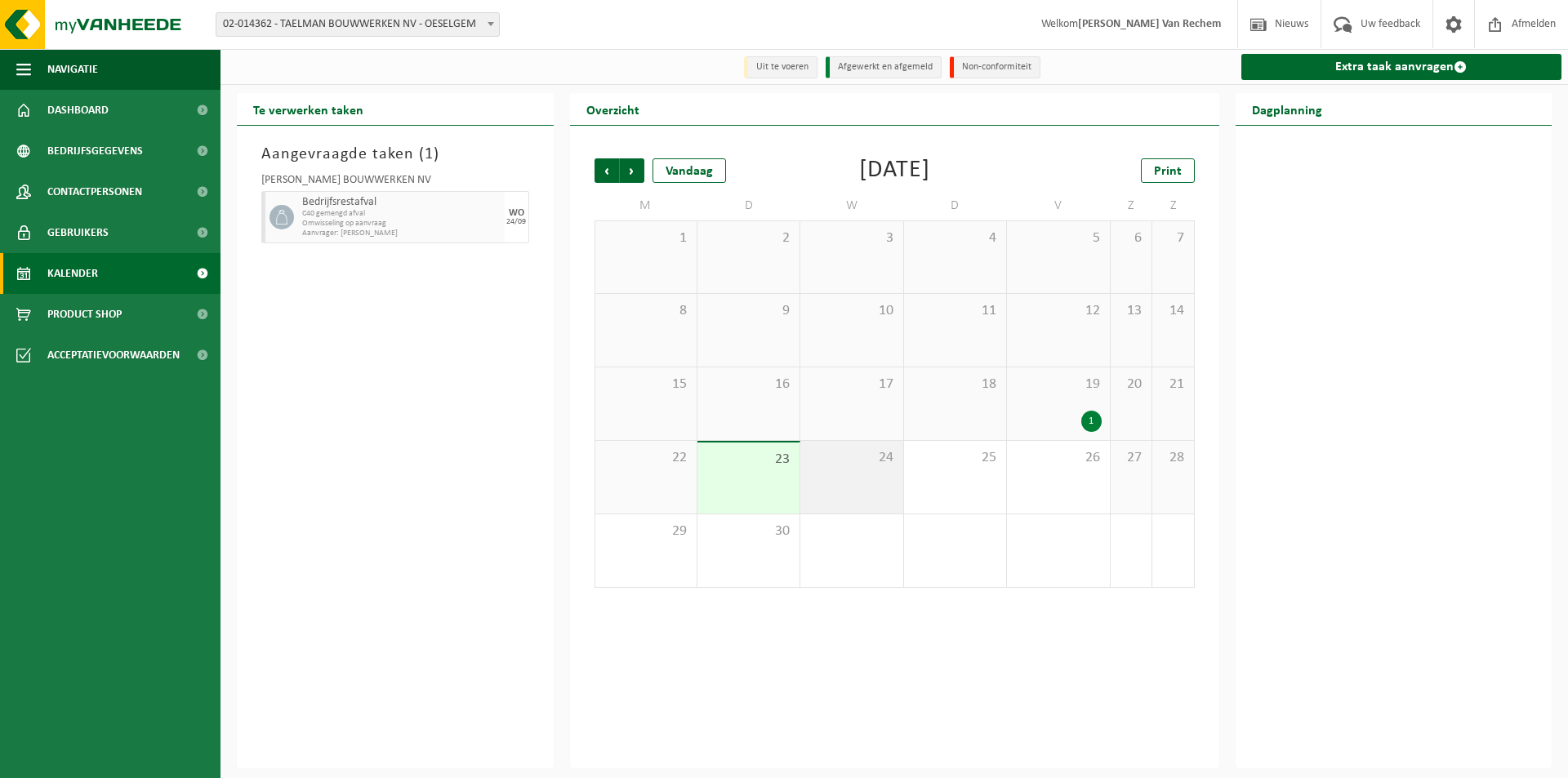
click at [858, 481] on div "24" at bounding box center [851, 477] width 102 height 73
click at [762, 490] on div "23" at bounding box center [749, 478] width 102 height 71
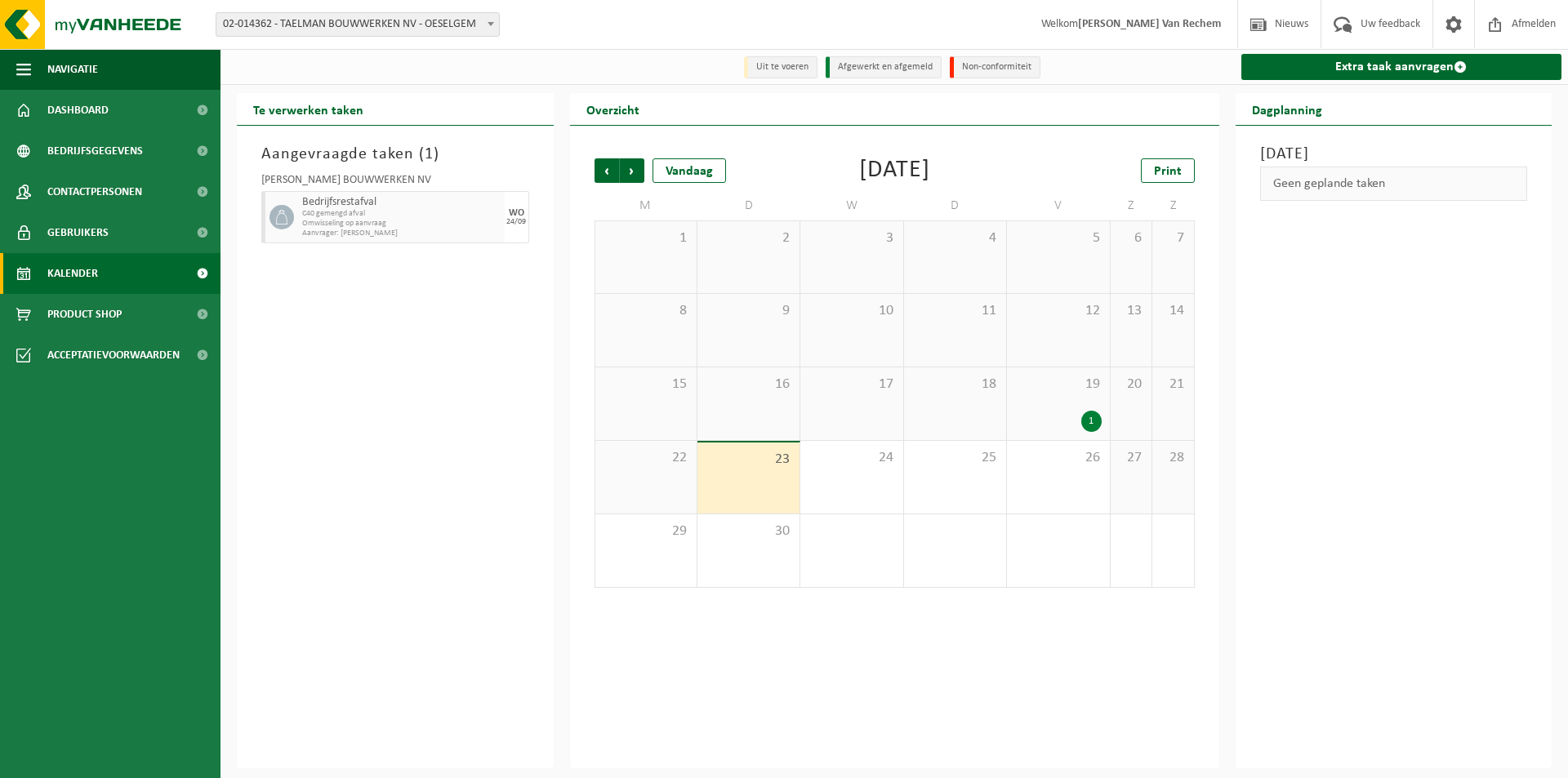
click at [352, 223] on span "Omwisseling op aanvraag" at bounding box center [401, 224] width 198 height 10
click at [376, 152] on h3 "Aangevraagde taken ( 1 )" at bounding box center [395, 154] width 268 height 25
